Goal: Task Accomplishment & Management: Use online tool/utility

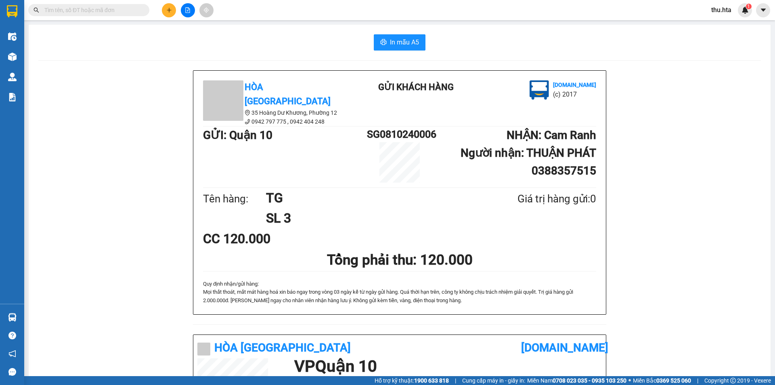
click at [97, 144] on div "Hòa Thuận Anh 35 Hoàng Dư Khương, Phường 12 0942 797 775 , 0942 404 248 Gửi k…" at bounding box center [399, 342] width 722 height 544
click at [98, 8] on input "text" at bounding box center [91, 10] width 95 height 9
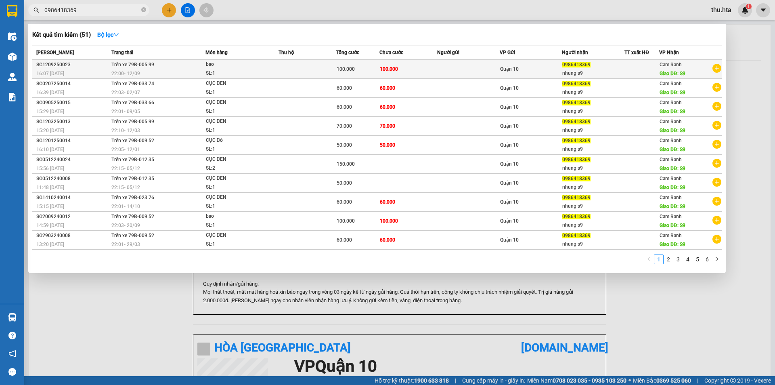
type input "0986418369"
click at [271, 69] on span "bao SL: 1" at bounding box center [242, 68] width 72 height 17
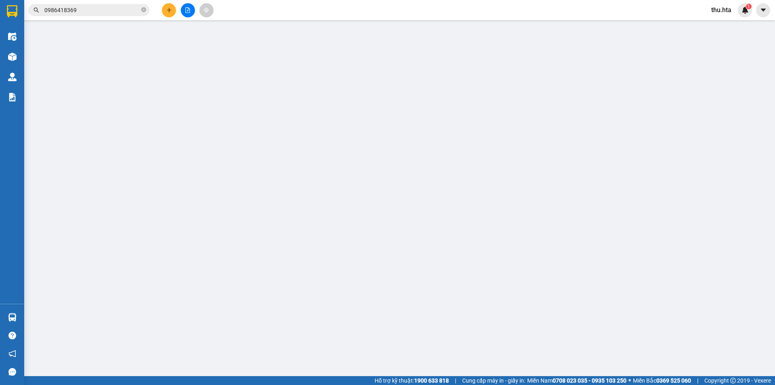
type input "0986418369"
type input "nhung s9"
type input "S9"
type input "100.000"
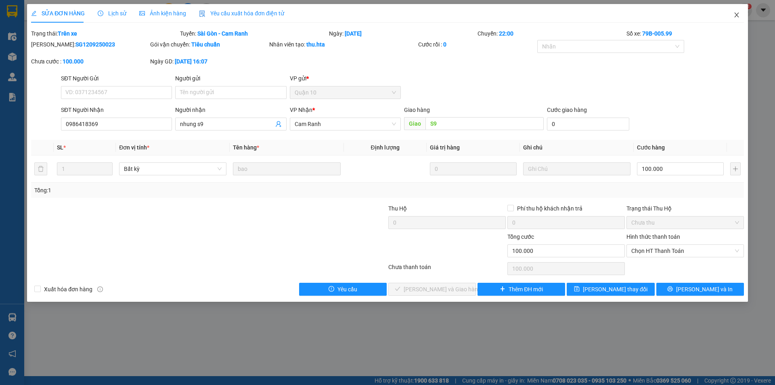
click at [739, 11] on span "Close" at bounding box center [736, 15] width 23 height 23
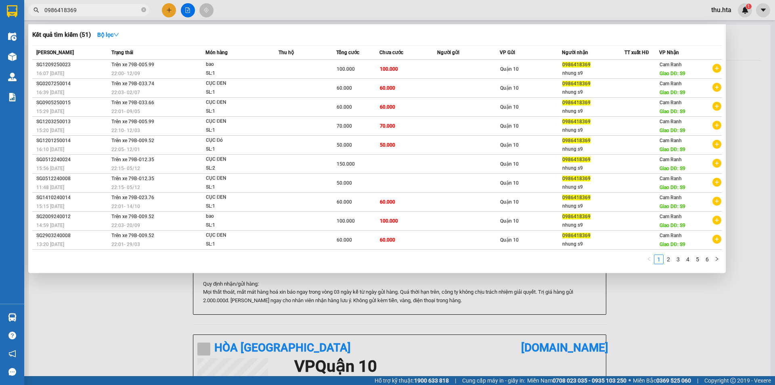
click at [88, 13] on input "0986418369" at bounding box center [91, 10] width 95 height 9
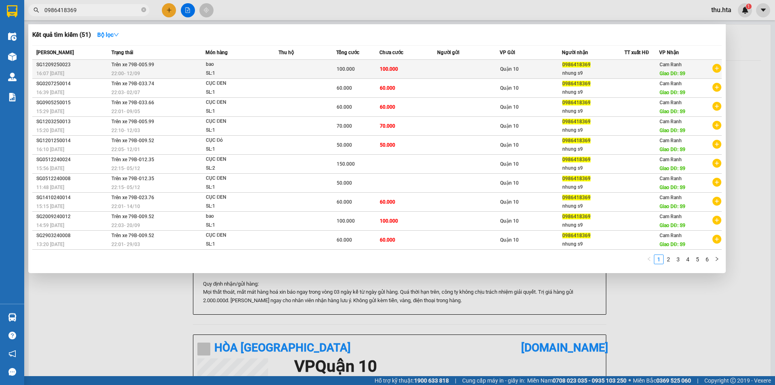
click at [155, 72] on div "22:00 [DATE]" at bounding box center [158, 73] width 94 height 9
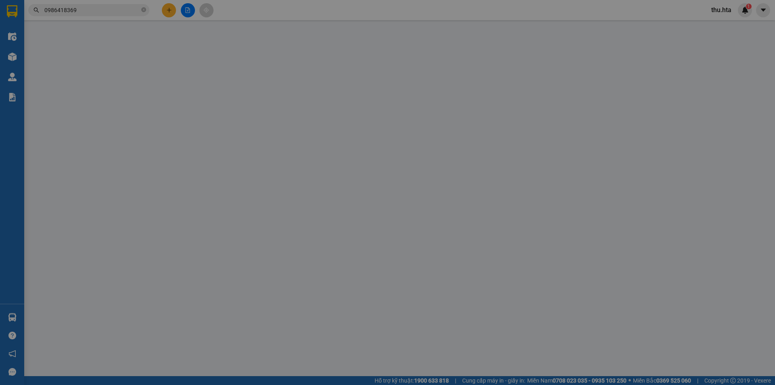
type input "0986418369"
type input "nhung s9"
type input "S9"
type input "100.000"
